Goal: Find specific fact

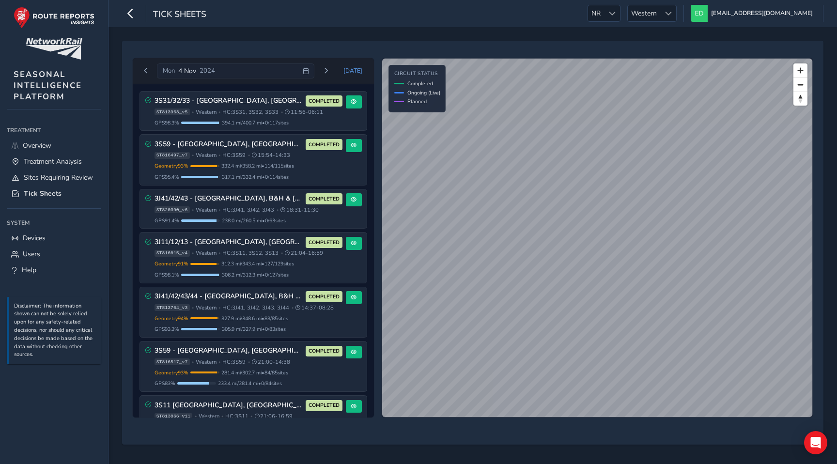
scroll to position [81, 0]
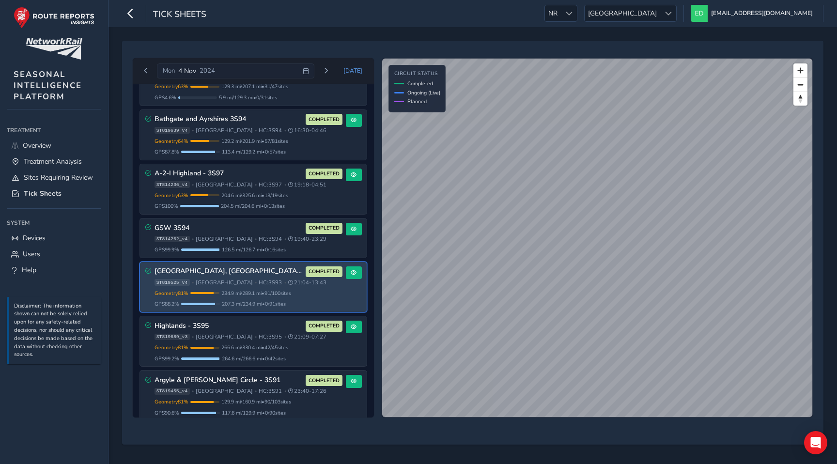
scroll to position [308, 0]
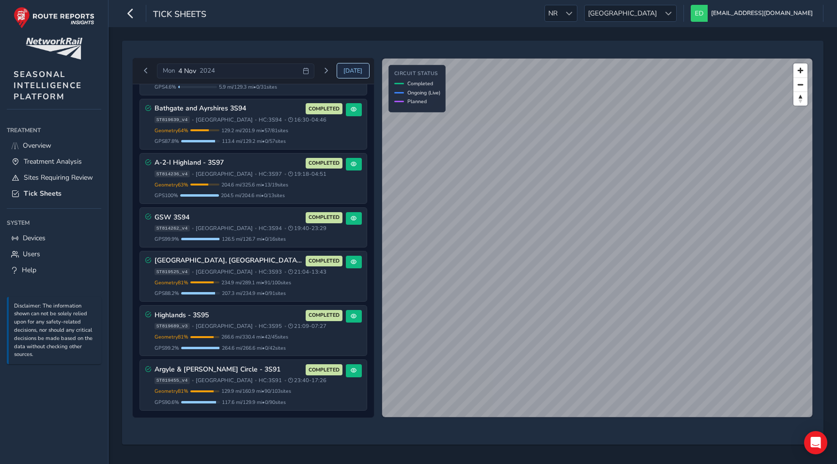
click at [362, 71] on span "[DATE]" at bounding box center [353, 71] width 19 height 8
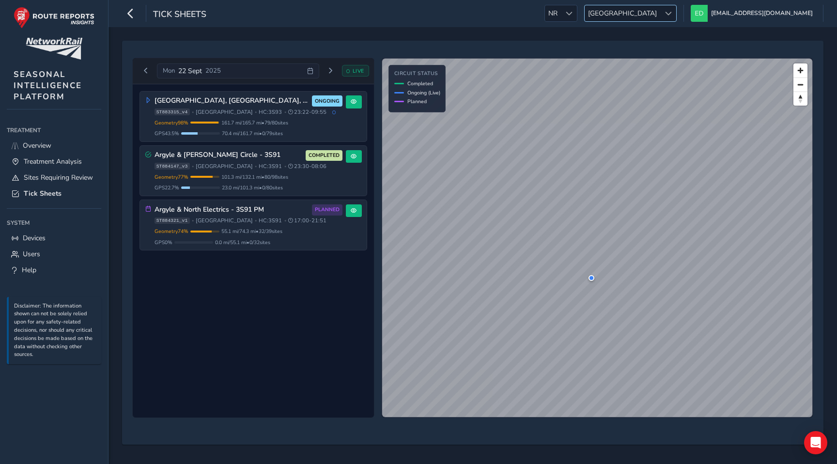
click at [676, 6] on div at bounding box center [668, 13] width 16 height 16
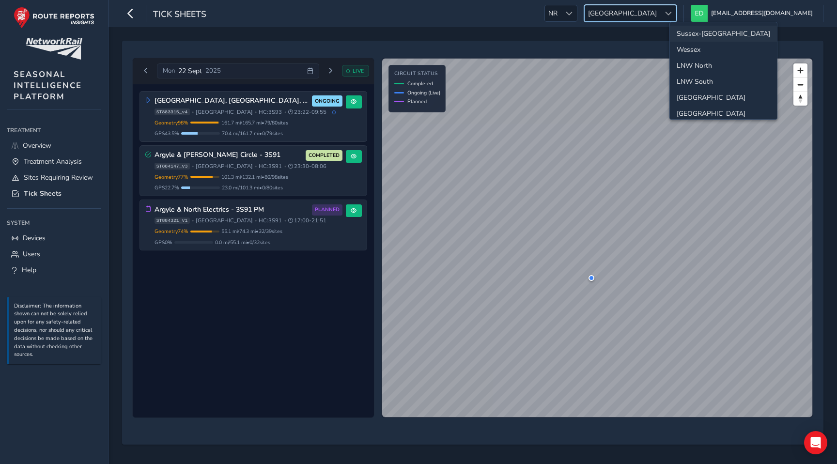
click at [710, 32] on li "Sussex-Kent" at bounding box center [723, 34] width 107 height 16
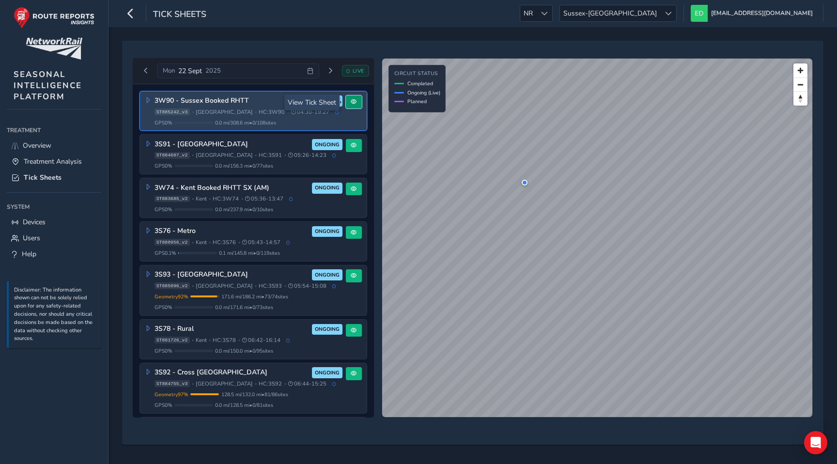
click at [348, 106] on button at bounding box center [354, 101] width 16 height 13
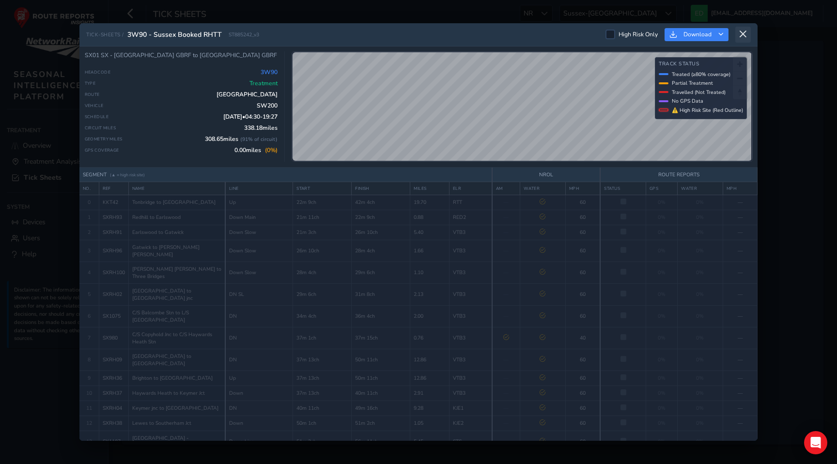
click at [746, 34] on icon at bounding box center [743, 34] width 9 height 9
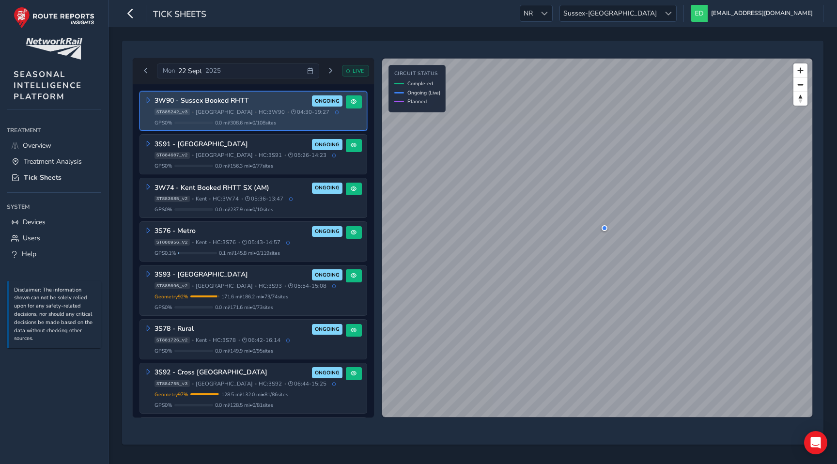
drag, startPoint x: 163, startPoint y: 112, endPoint x: 180, endPoint y: 112, distance: 17.0
click at [180, 112] on span "ST885242_v3" at bounding box center [172, 112] width 35 height 7
drag, startPoint x: 180, startPoint y: 112, endPoint x: 162, endPoint y: 112, distance: 17.9
click at [162, 112] on span "ST885242_v3" at bounding box center [172, 112] width 35 height 7
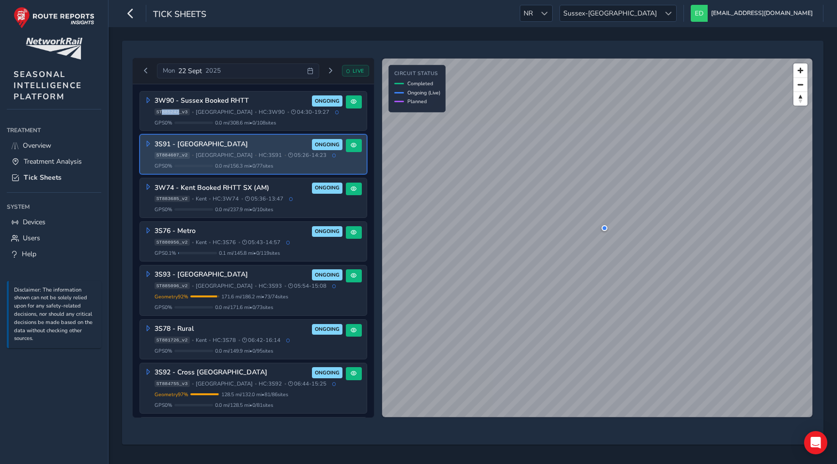
copy span "885242"
